Goal: Transaction & Acquisition: Purchase product/service

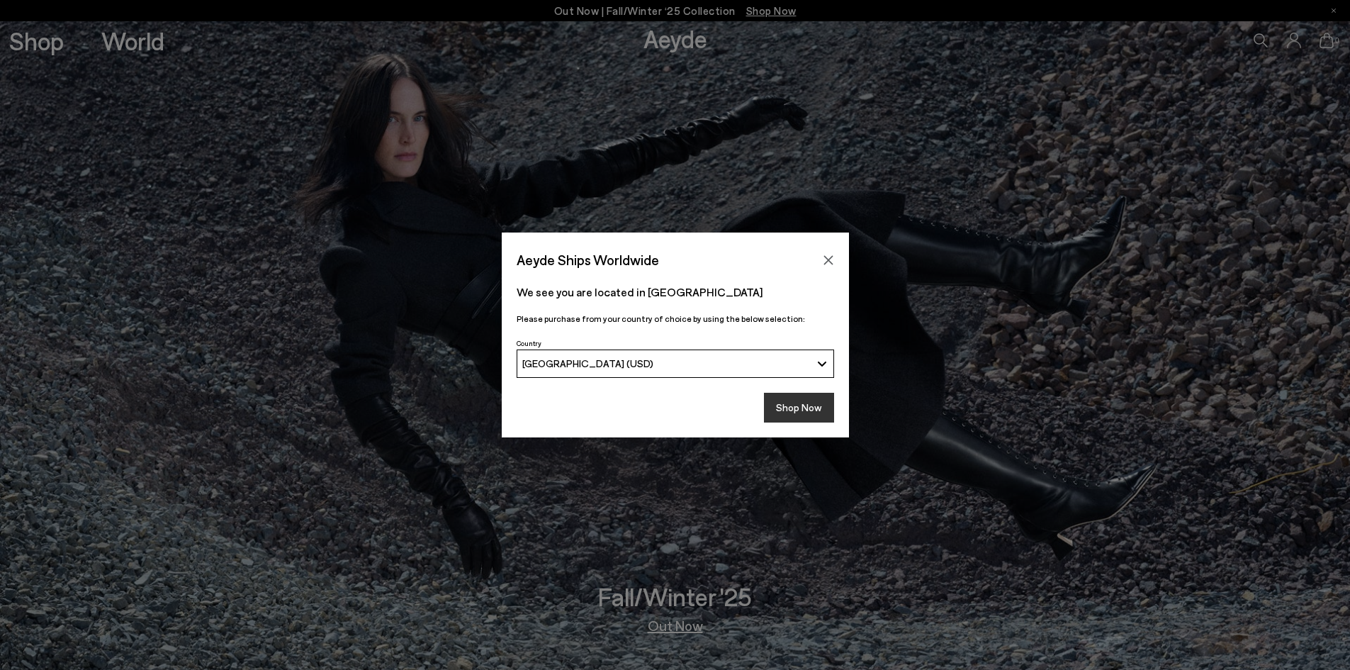
click at [780, 411] on button "Shop Now" at bounding box center [799, 408] width 70 height 30
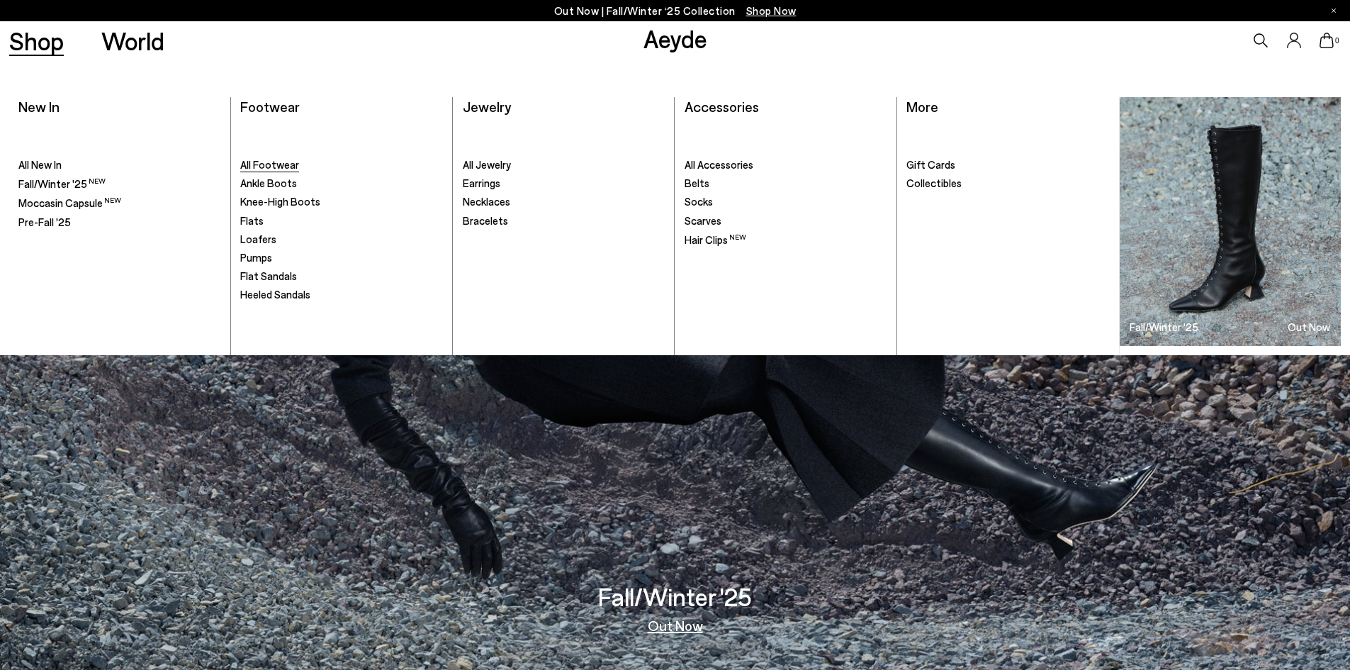
click at [274, 164] on span "All Footwear" at bounding box center [269, 164] width 59 height 13
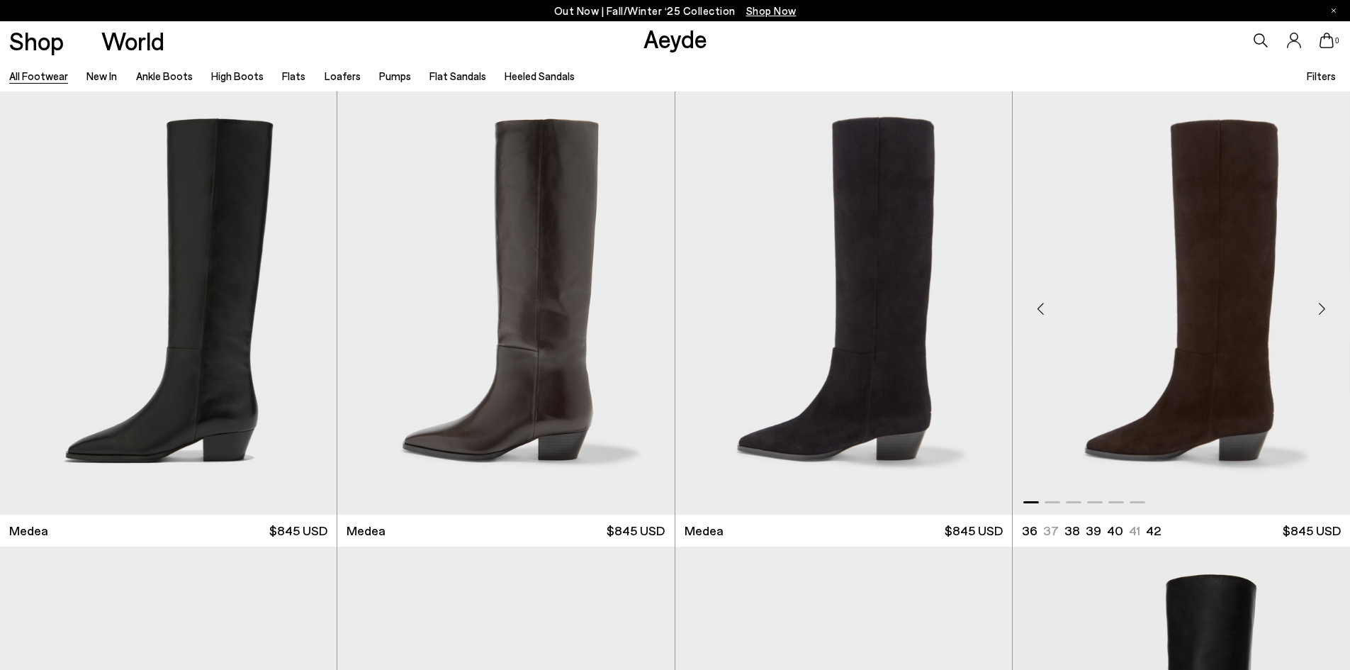
click at [1314, 315] on div "Next slide" at bounding box center [1322, 309] width 43 height 43
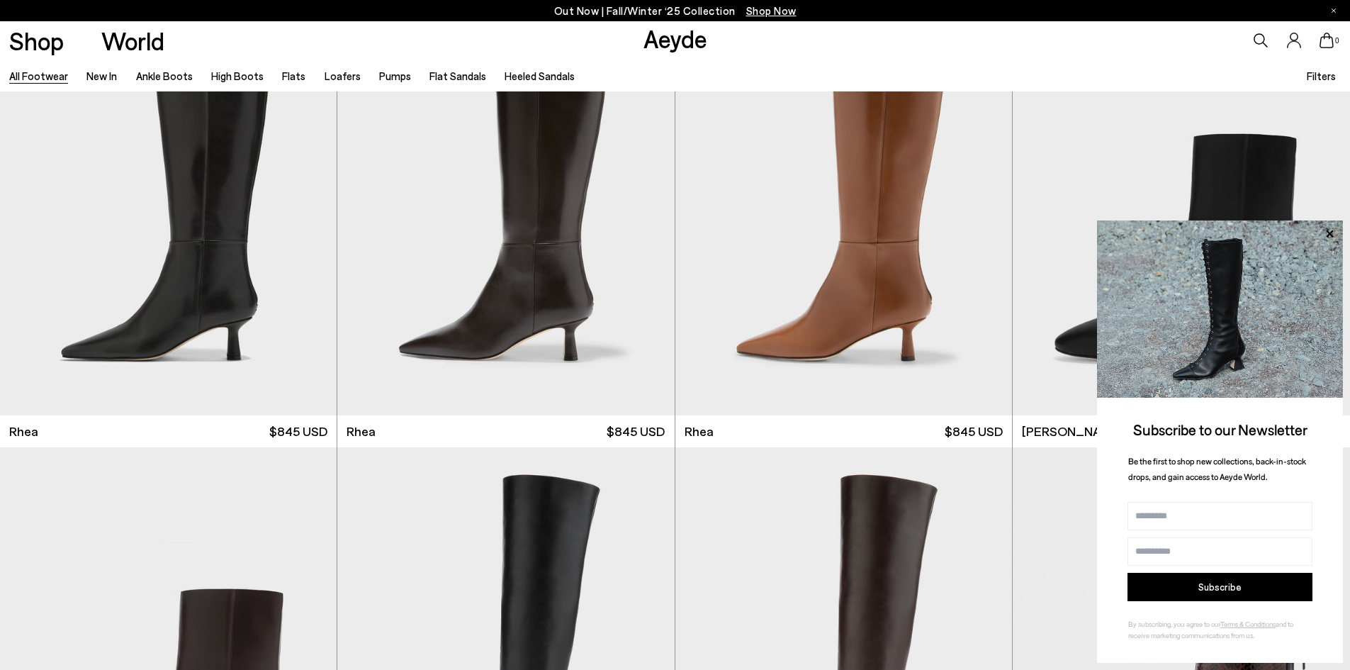
scroll to position [3742, 0]
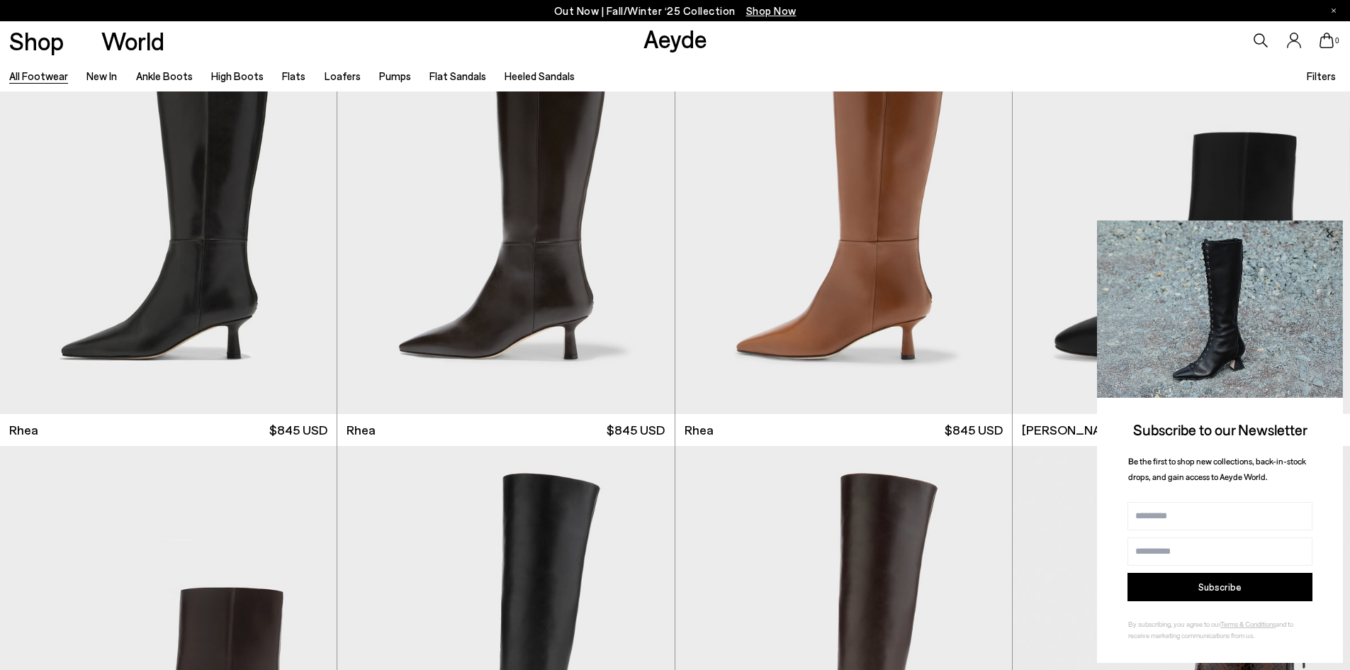
click at [1327, 230] on icon at bounding box center [1329, 234] width 18 height 18
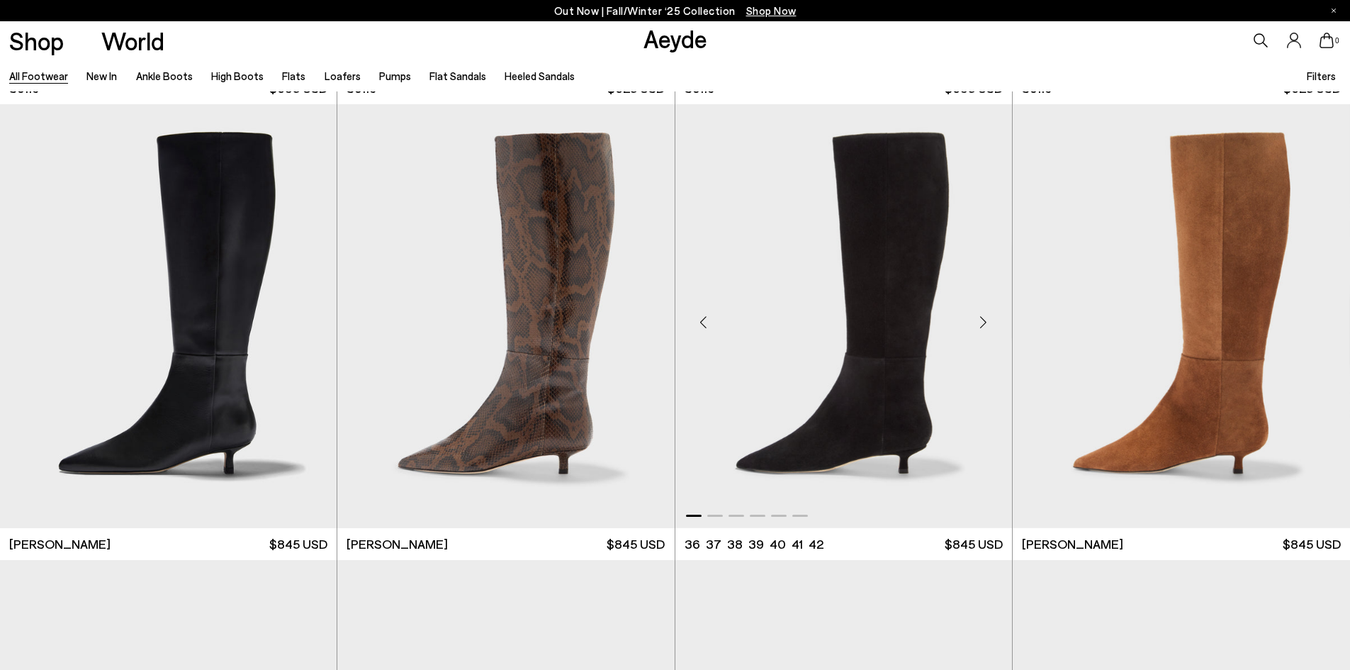
scroll to position [6351, 0]
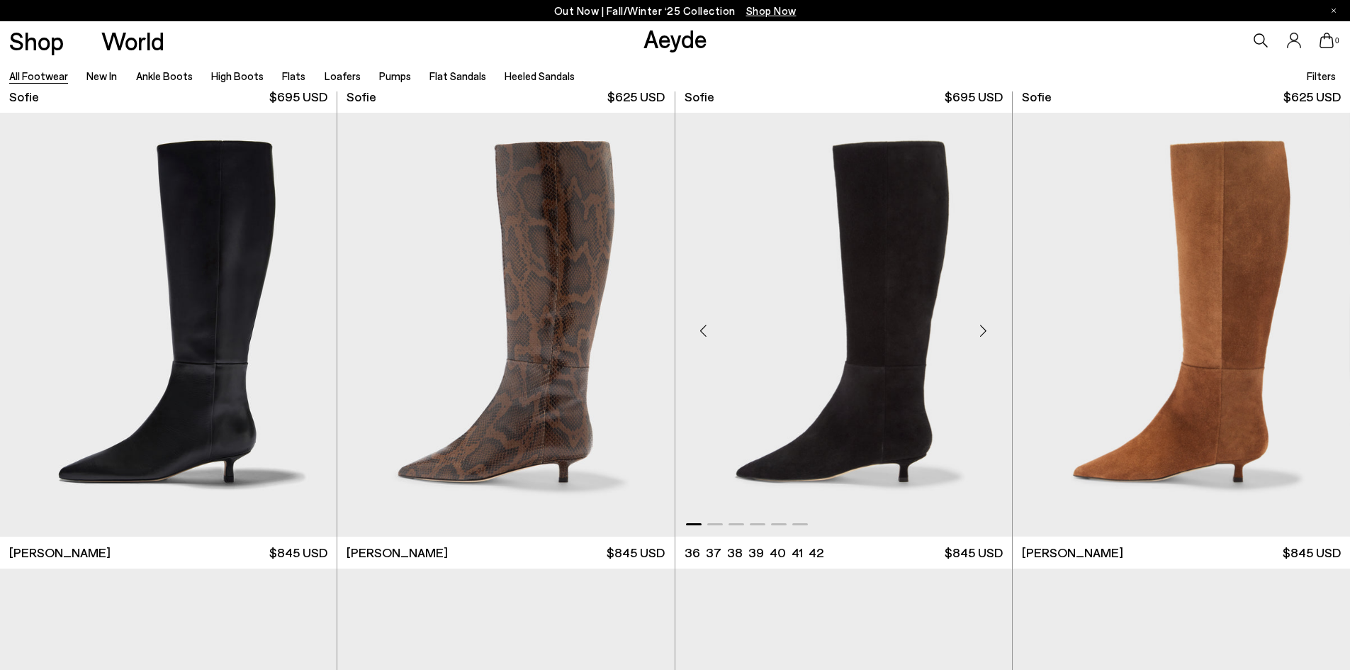
click at [987, 336] on div "Next slide" at bounding box center [984, 330] width 43 height 43
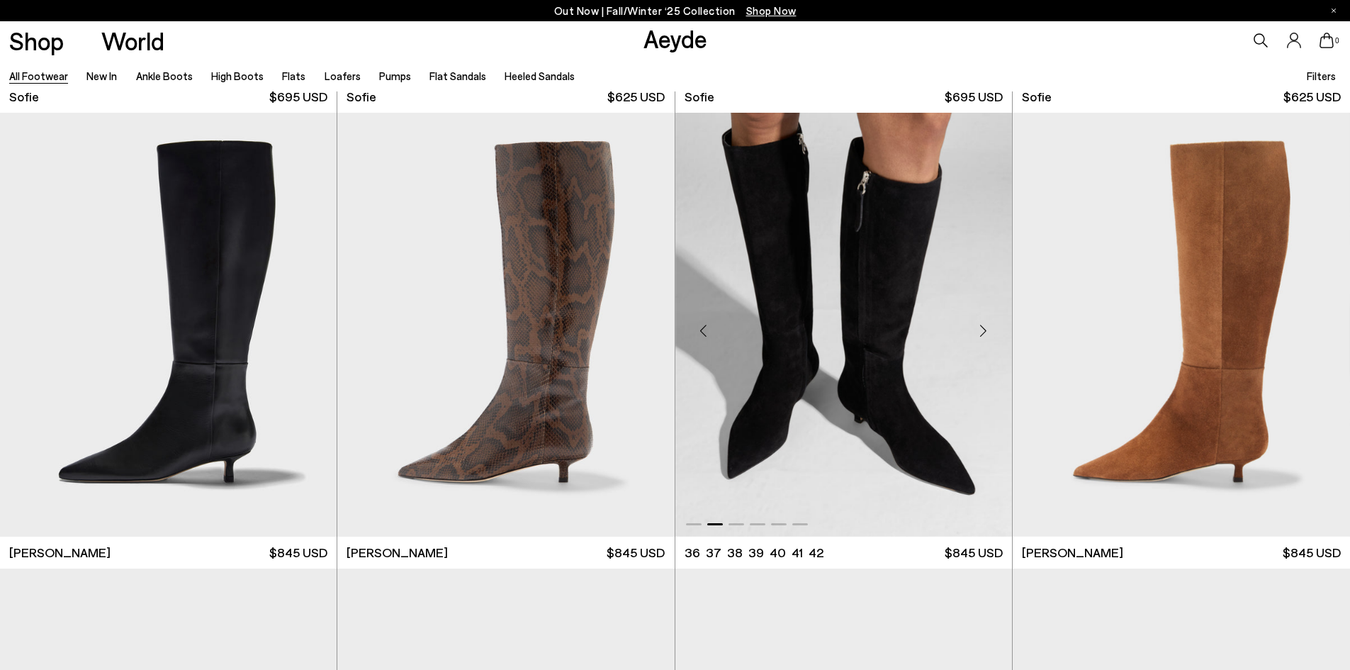
click at [987, 336] on div "Next slide" at bounding box center [984, 330] width 43 height 43
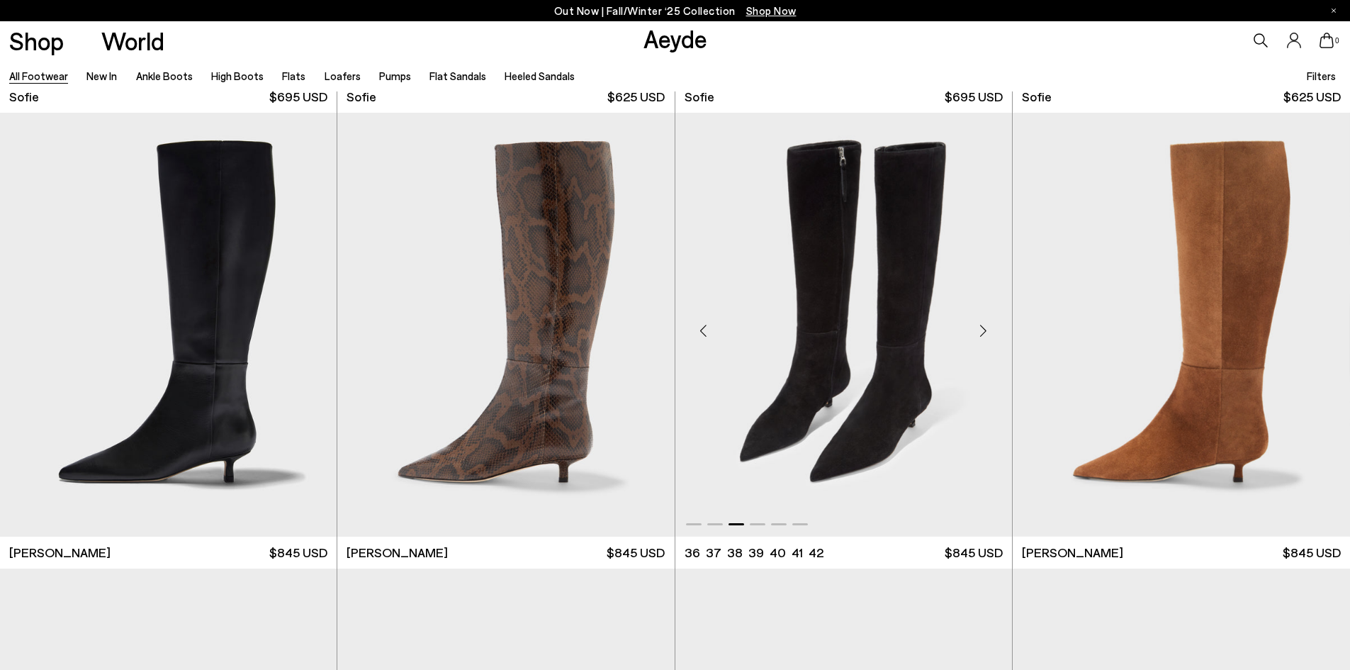
click at [987, 336] on div "Next slide" at bounding box center [984, 330] width 43 height 43
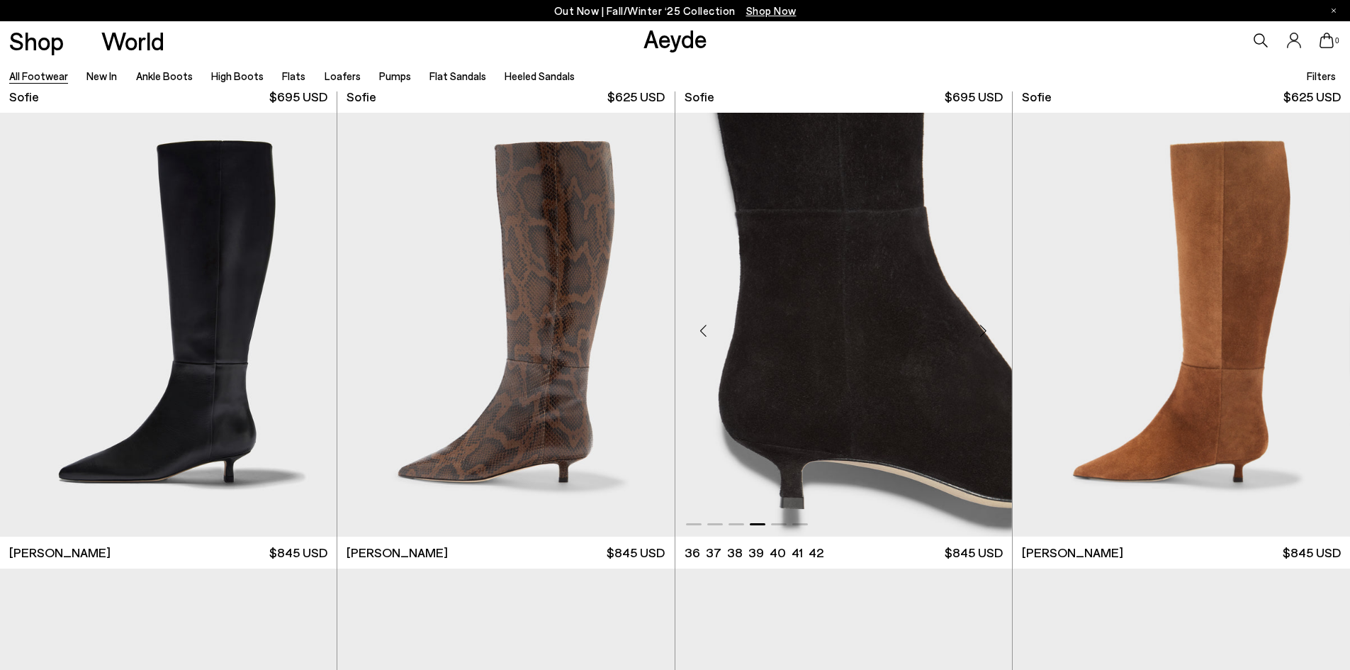
click at [987, 336] on div "Next slide" at bounding box center [984, 330] width 43 height 43
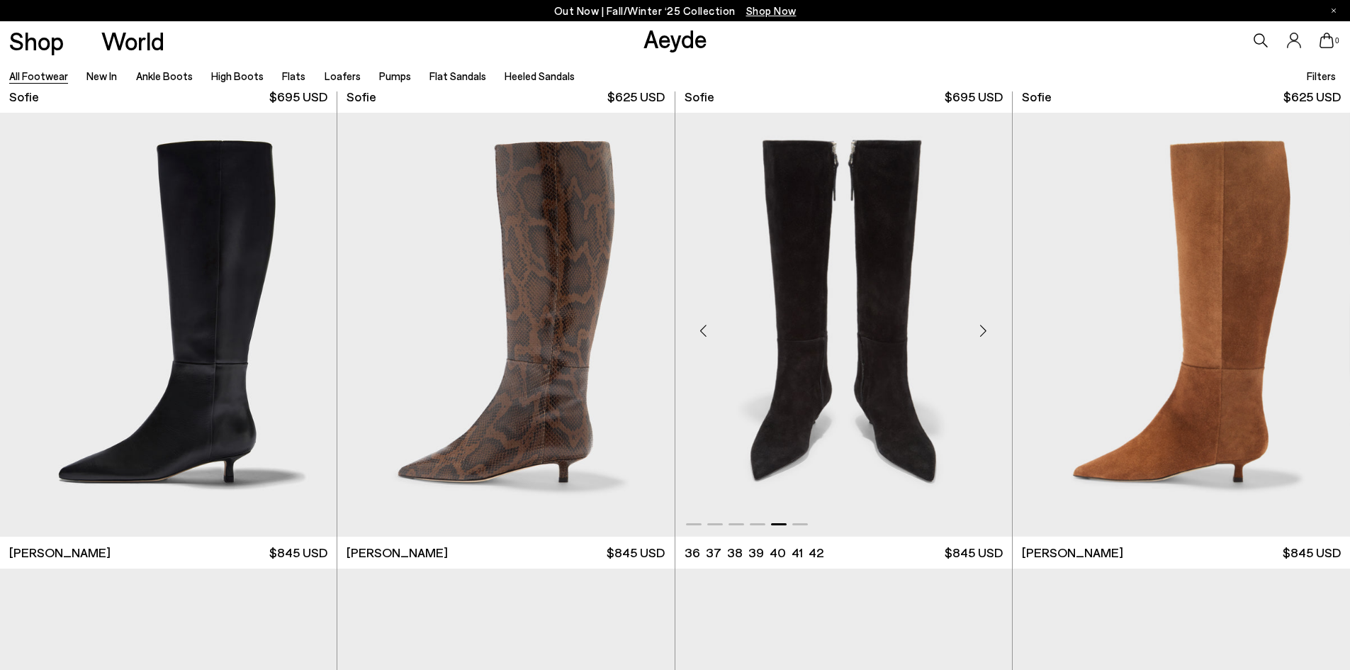
click at [987, 336] on div "Next slide" at bounding box center [984, 330] width 43 height 43
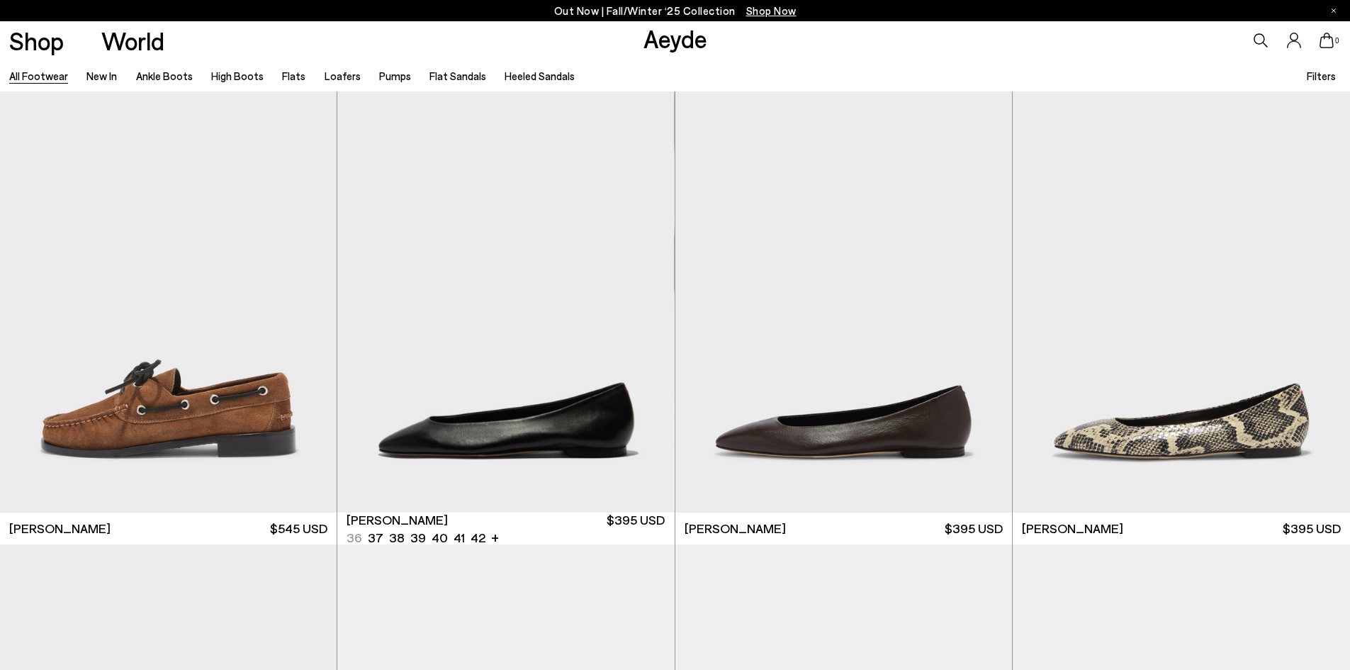
scroll to position [16956, 0]
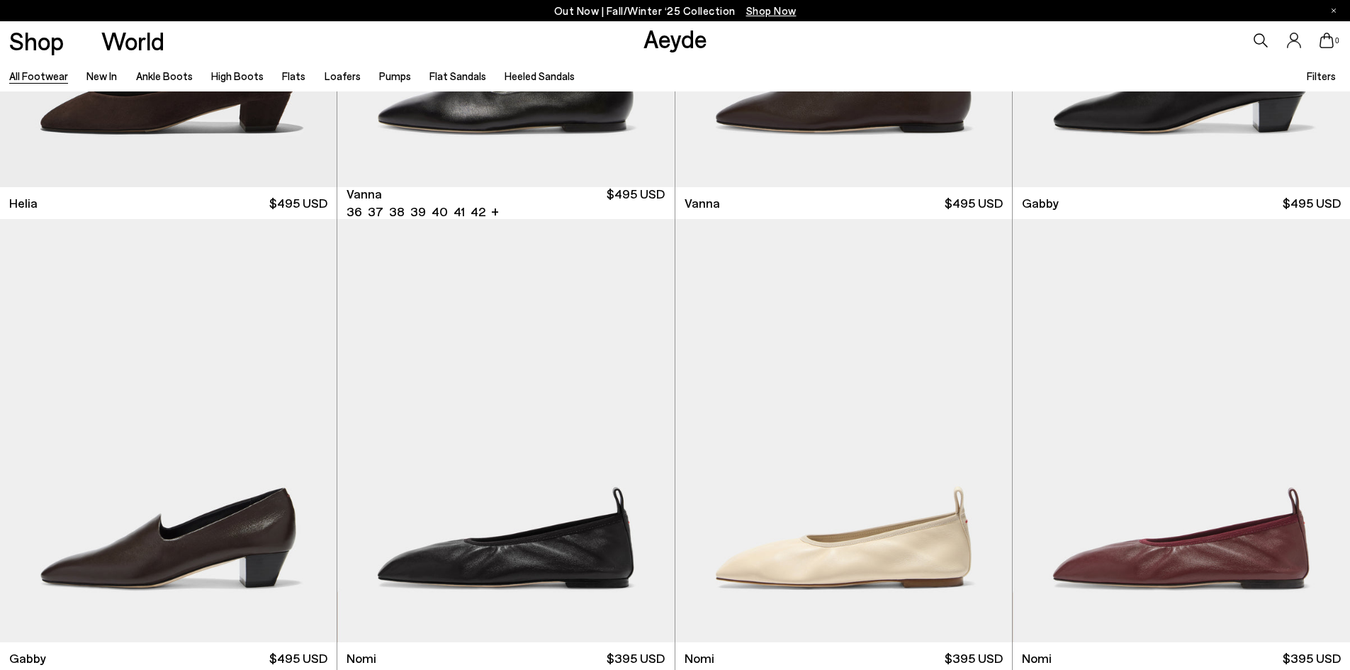
scroll to position [18088, 0]
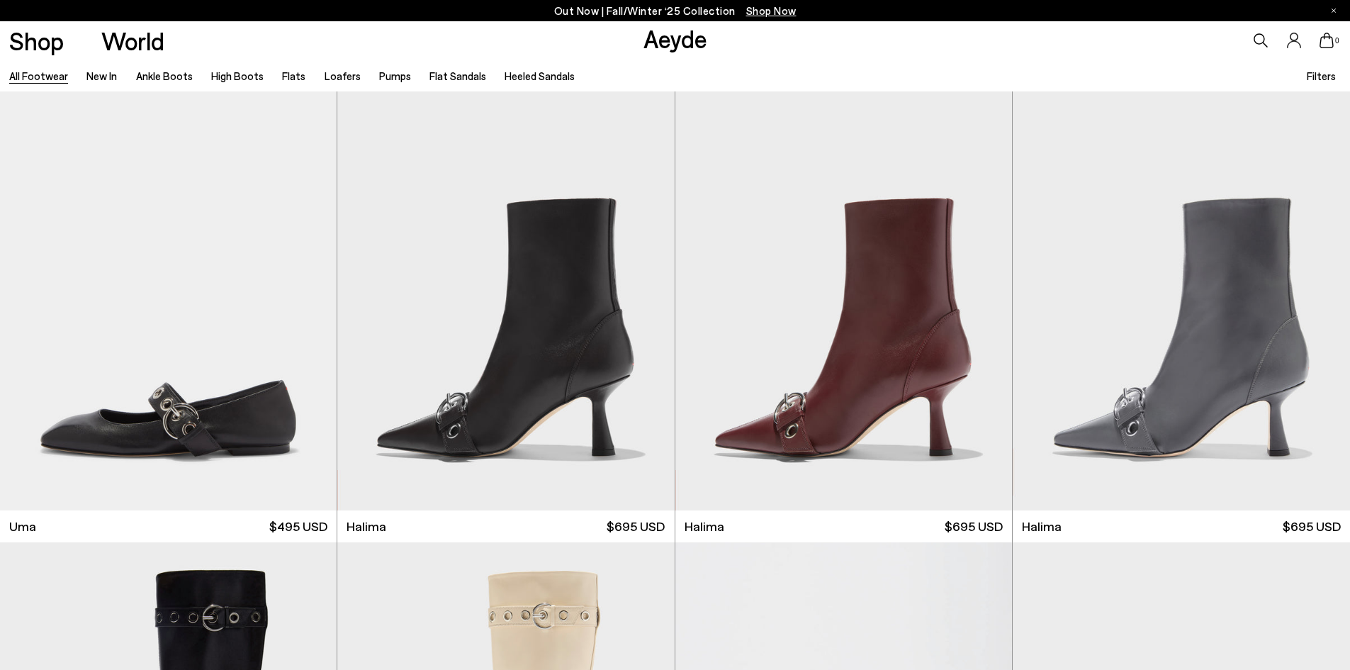
scroll to position [20561, 0]
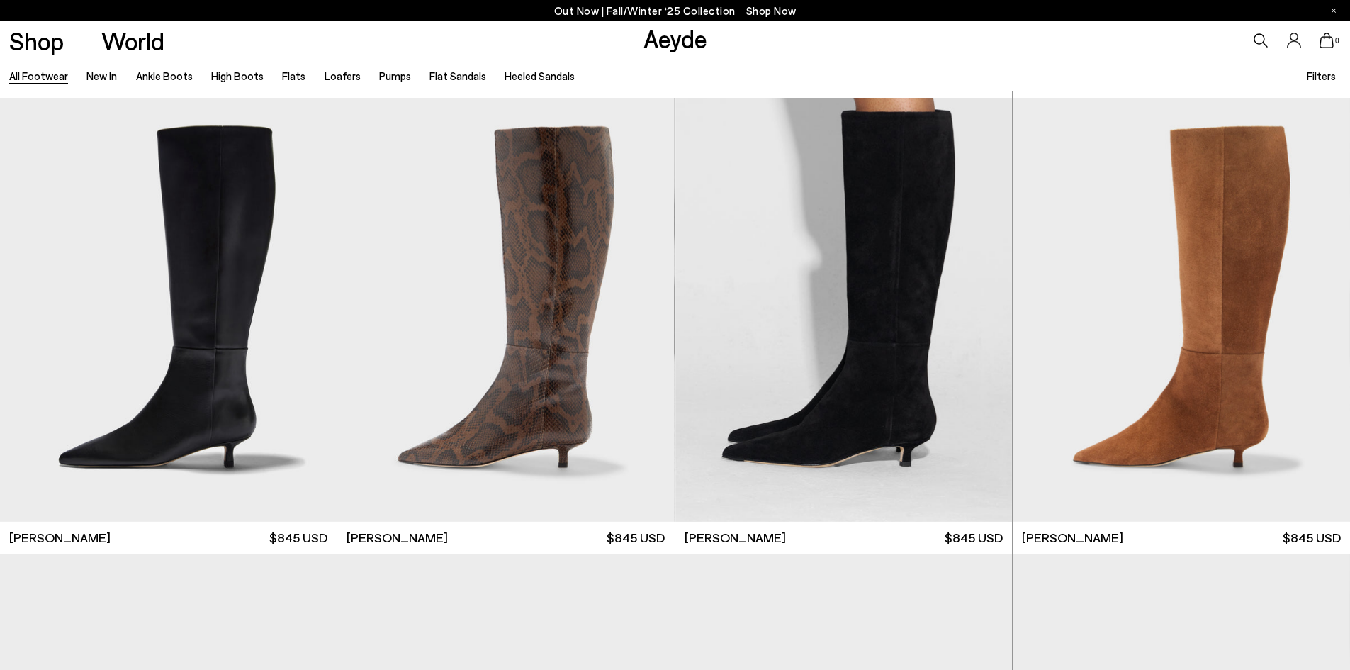
scroll to position [6379, 0]
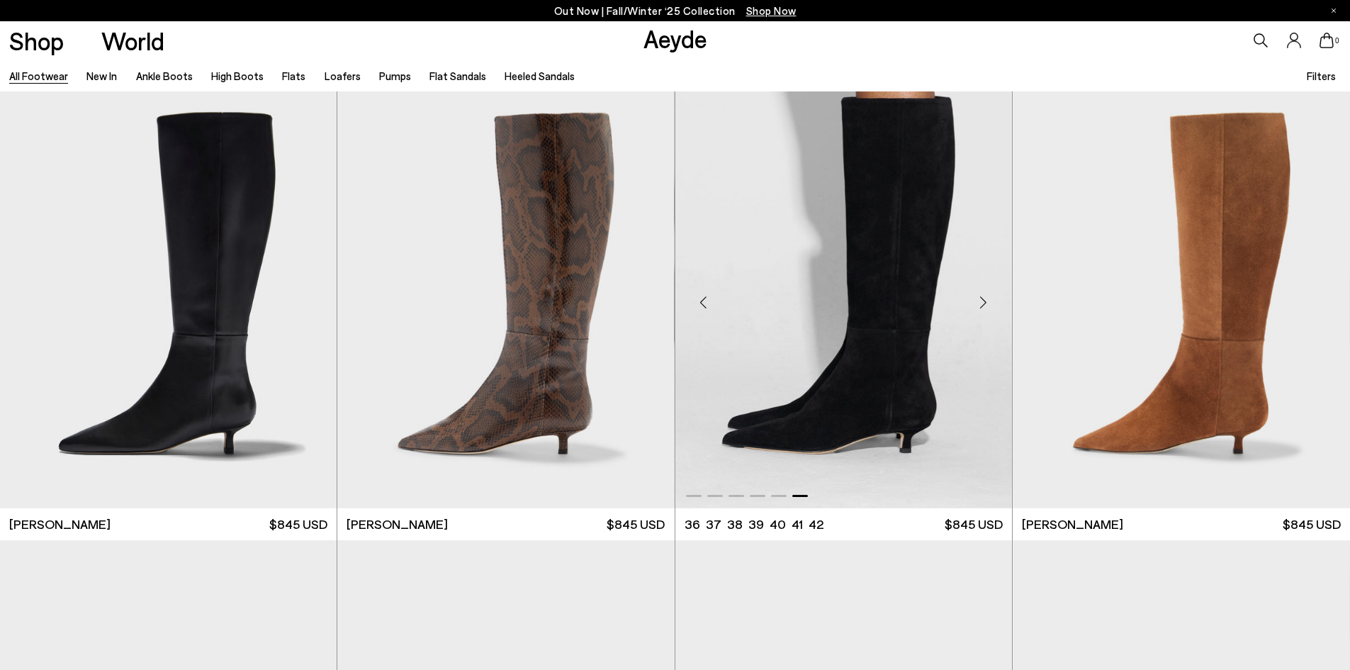
click at [988, 304] on div "Next slide" at bounding box center [984, 302] width 43 height 43
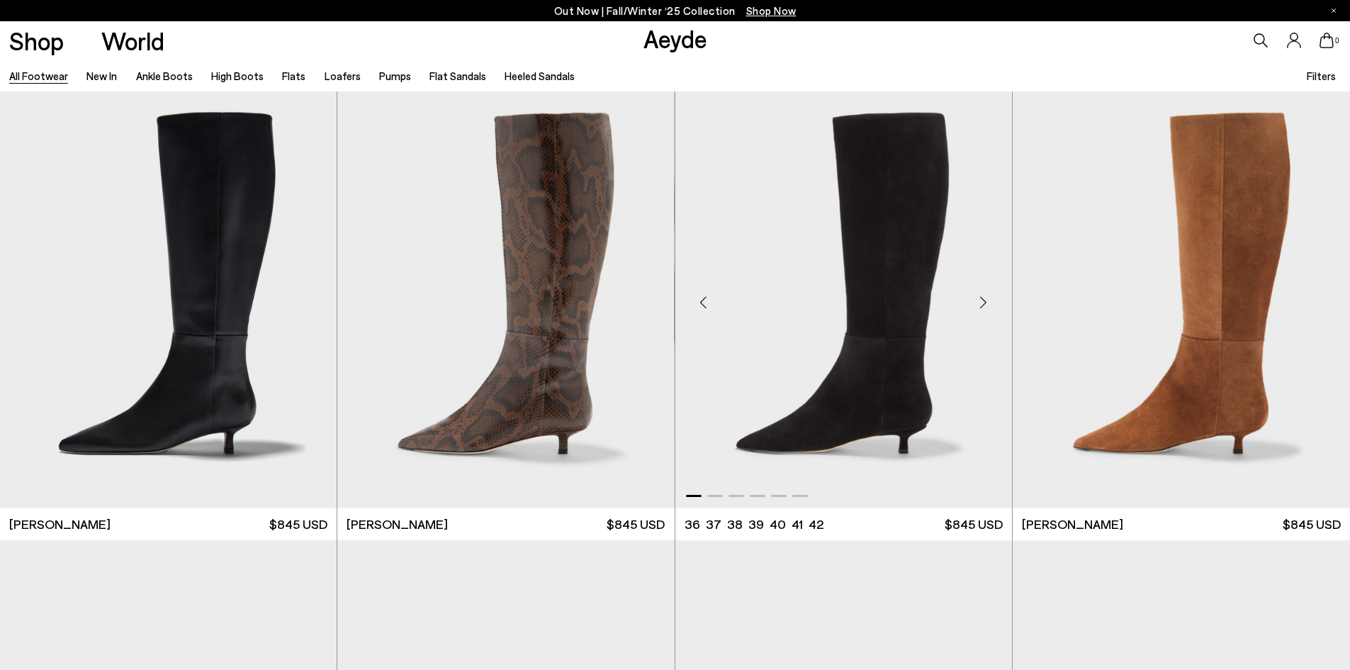
click at [988, 304] on div "Next slide" at bounding box center [984, 302] width 43 height 43
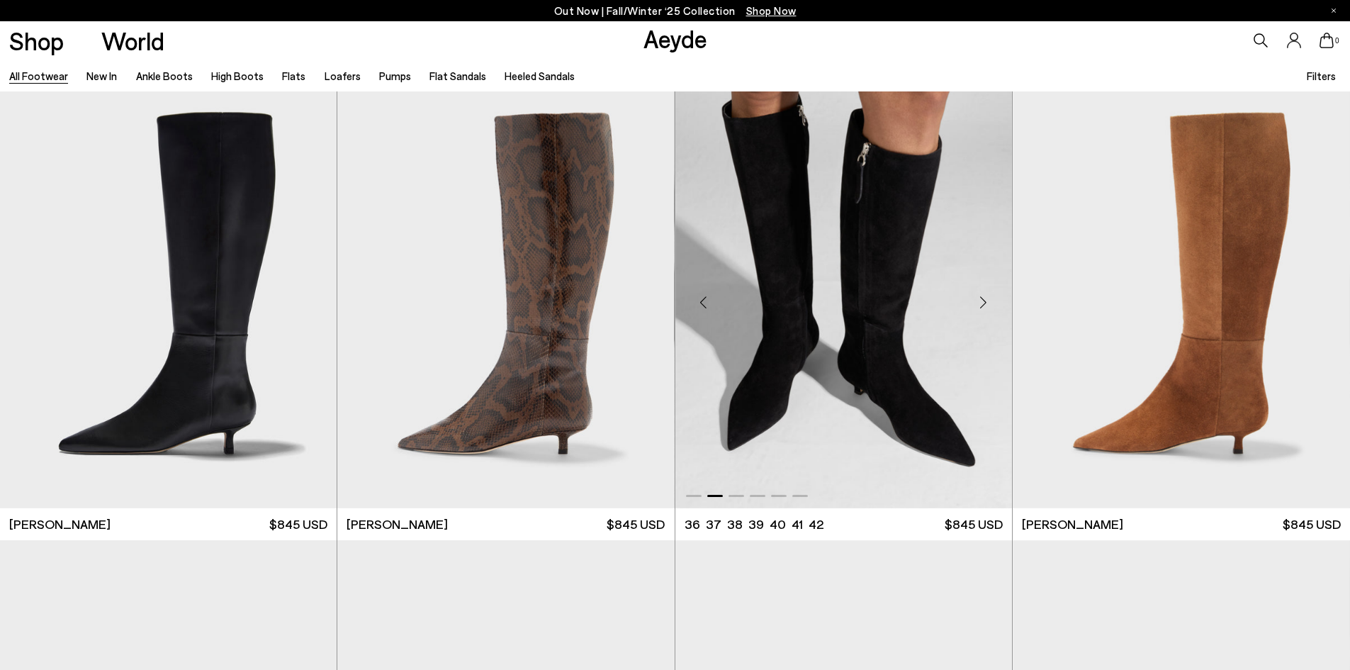
click at [988, 304] on div "Next slide" at bounding box center [984, 302] width 43 height 43
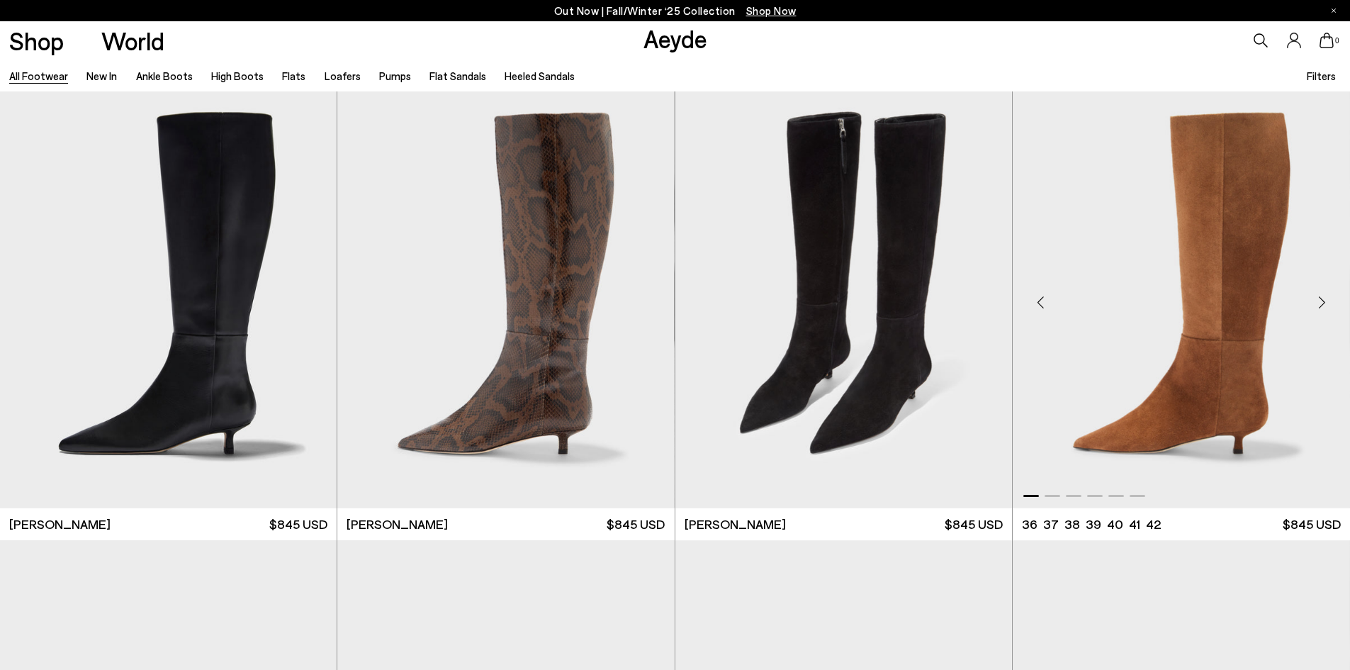
click at [1323, 293] on div "Next slide" at bounding box center [1322, 302] width 43 height 43
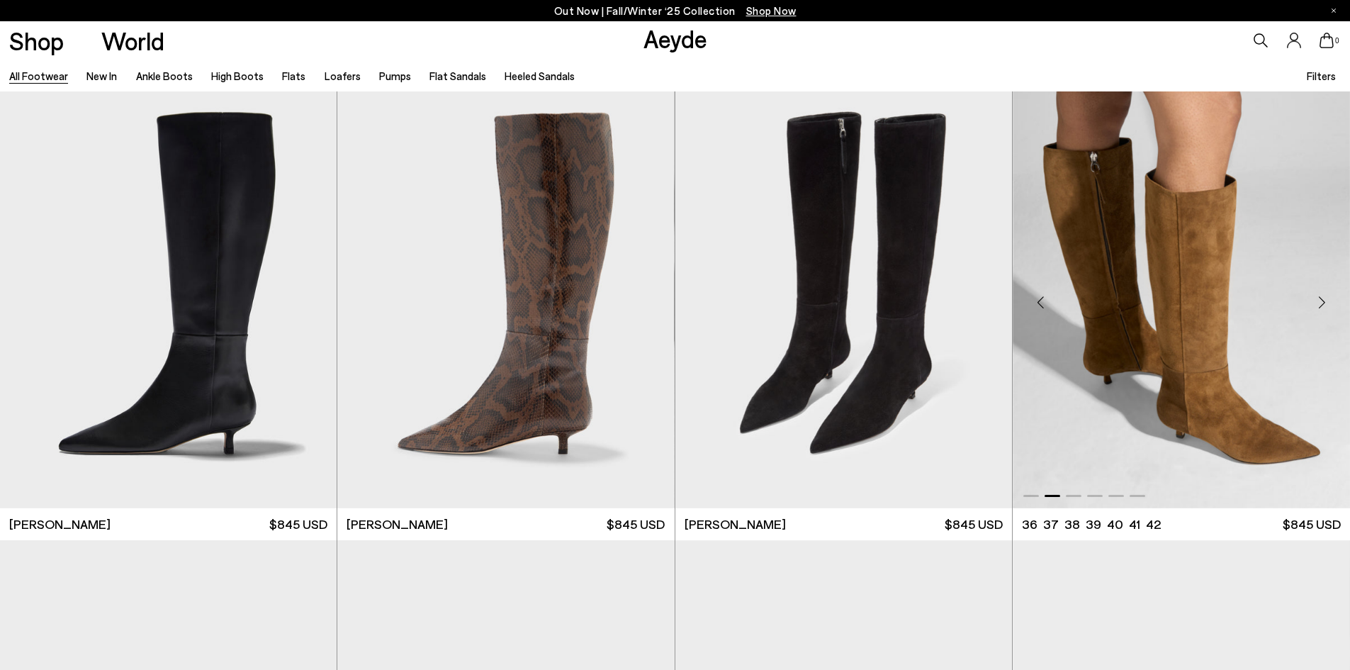
click at [1323, 293] on div "Next slide" at bounding box center [1322, 302] width 43 height 43
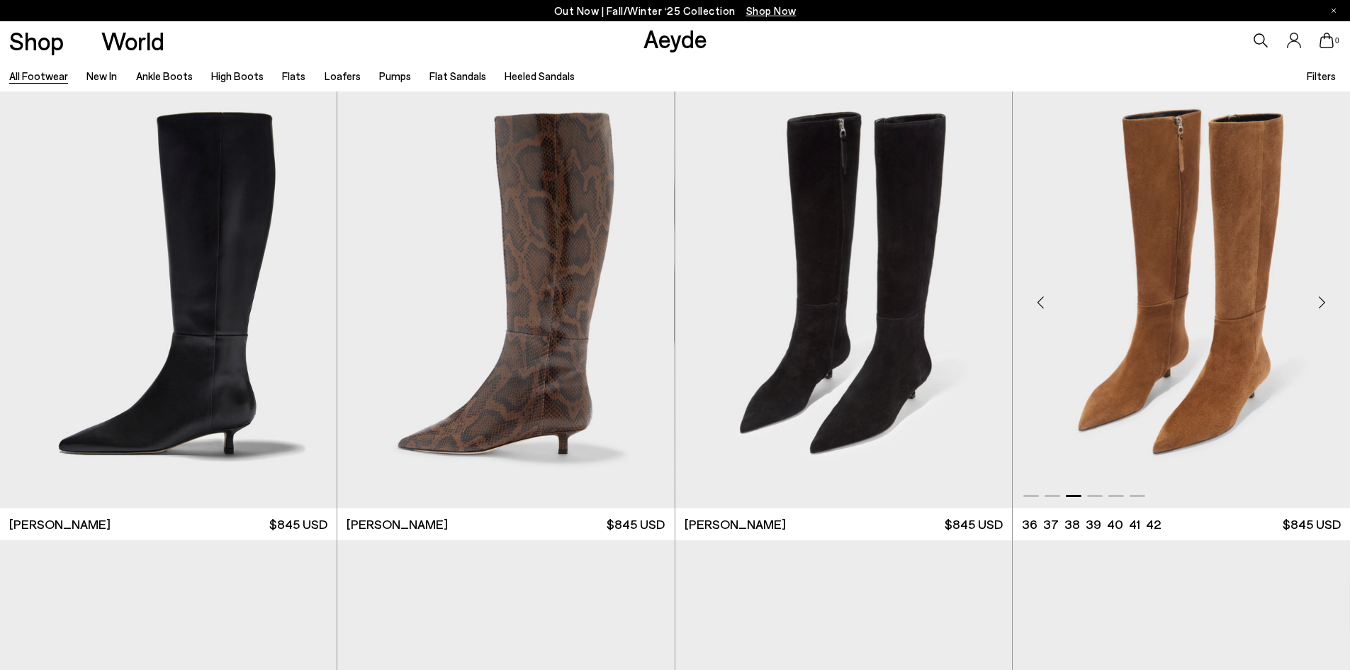
click at [1323, 293] on div "Next slide" at bounding box center [1322, 302] width 43 height 43
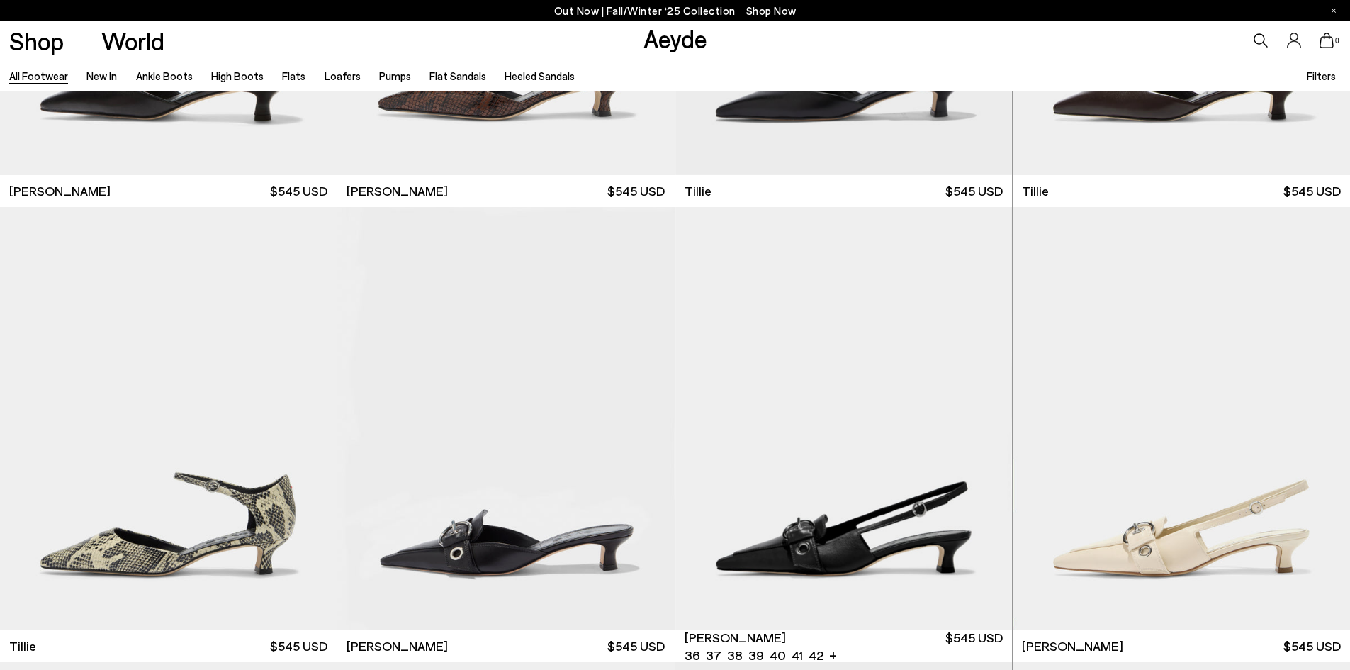
scroll to position [19534, 0]
